Goal: Task Accomplishment & Management: Use online tool/utility

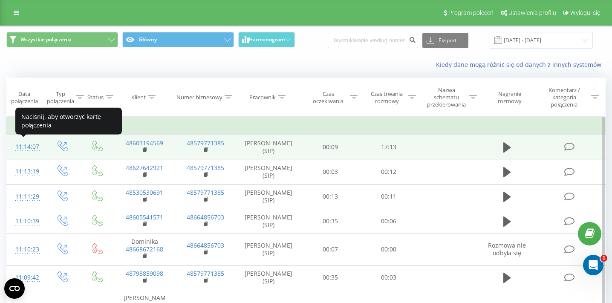
click at [34, 147] on div "11:14:07" at bounding box center [25, 147] width 20 height 17
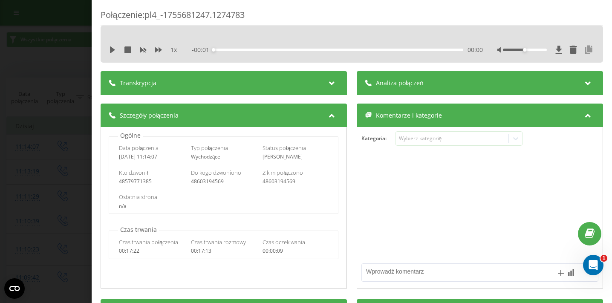
click at [590, 52] on icon at bounding box center [589, 50] width 10 height 9
click at [558, 48] on icon at bounding box center [559, 50] width 6 height 8
